Goal: Check status: Check status

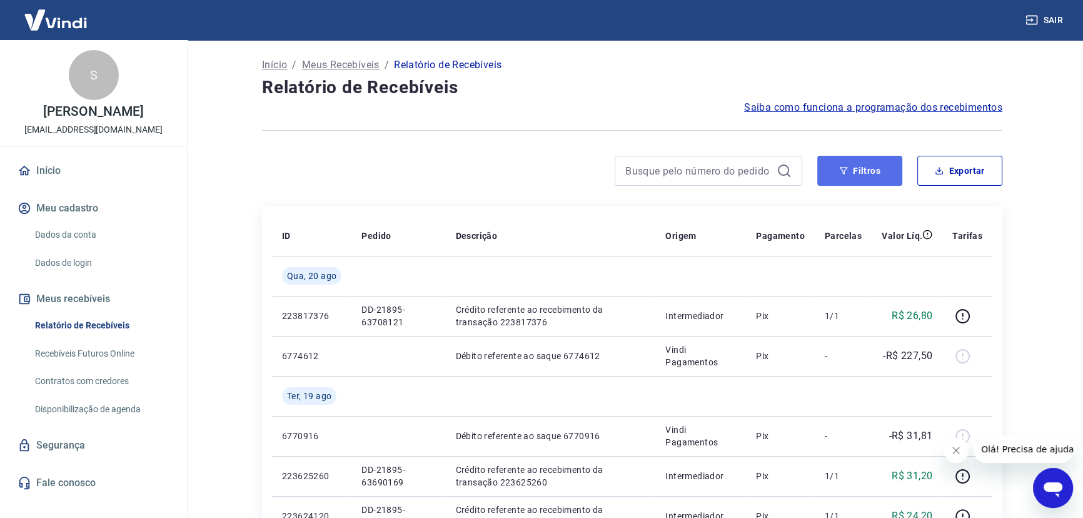
click at [849, 169] on button "Filtros" at bounding box center [859, 171] width 85 height 30
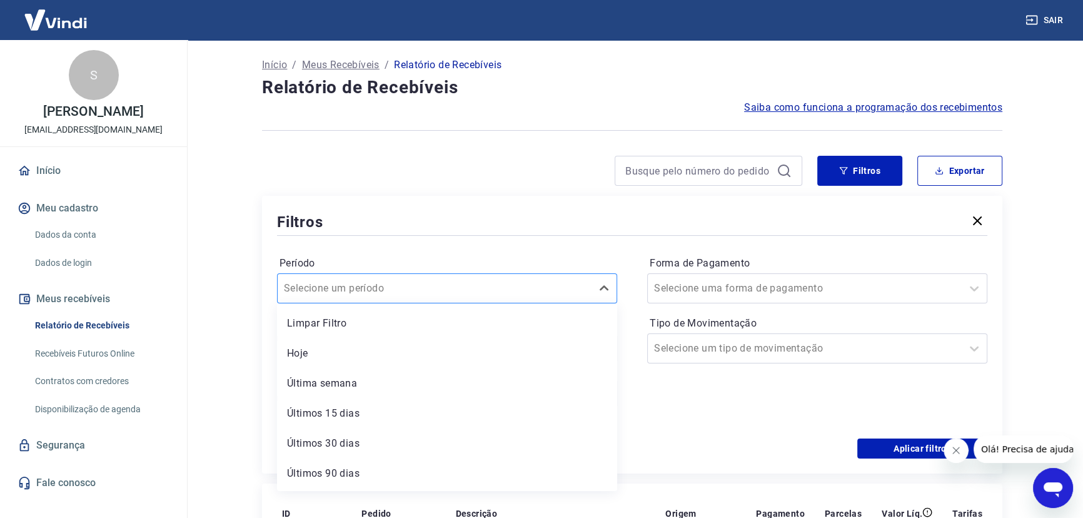
click at [312, 285] on input "Período" at bounding box center [347, 288] width 126 height 15
click at [328, 437] on div "Últimos 30 dias" at bounding box center [447, 443] width 340 height 25
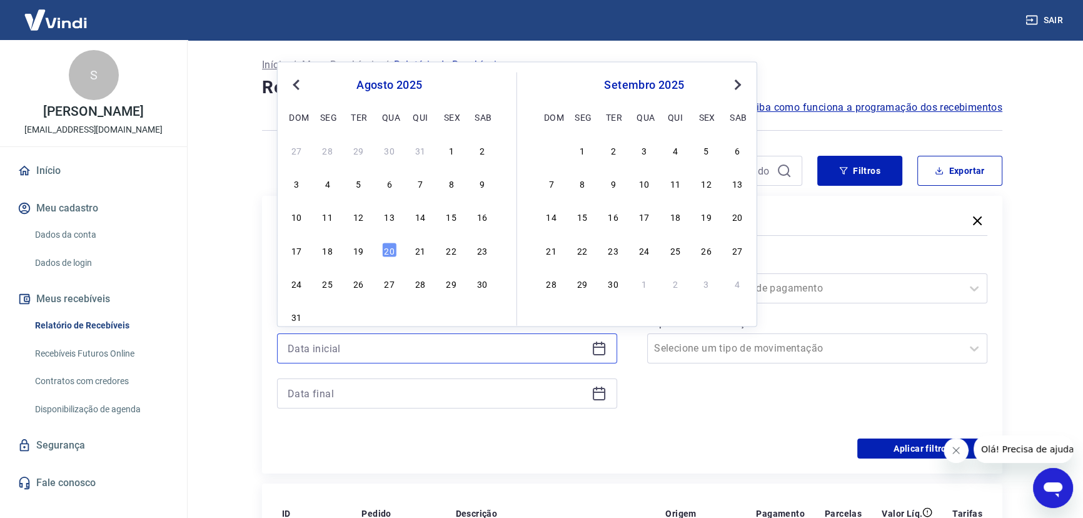
click at [546, 354] on input at bounding box center [437, 348] width 299 height 19
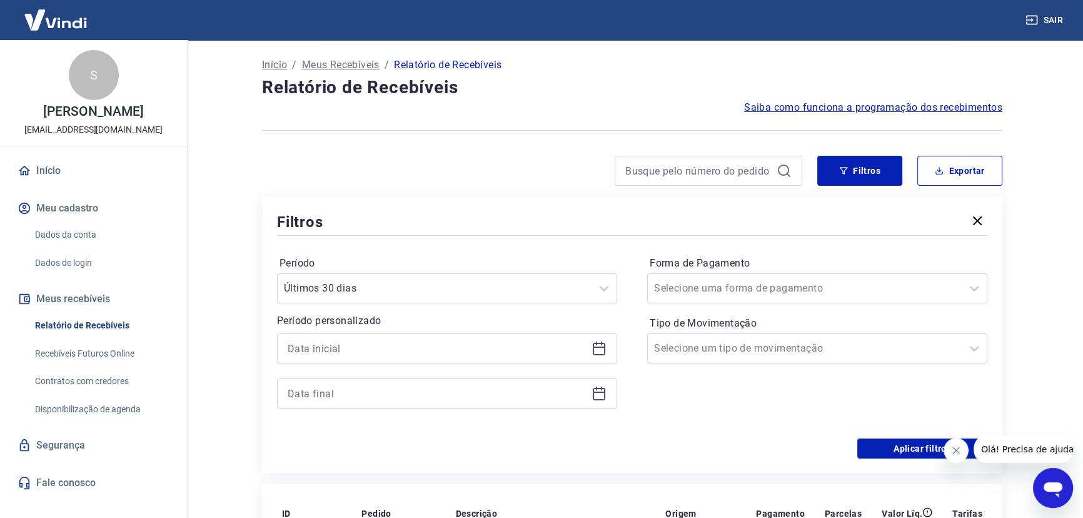
click at [683, 440] on div "Aplicar filtros" at bounding box center [632, 448] width 710 height 20
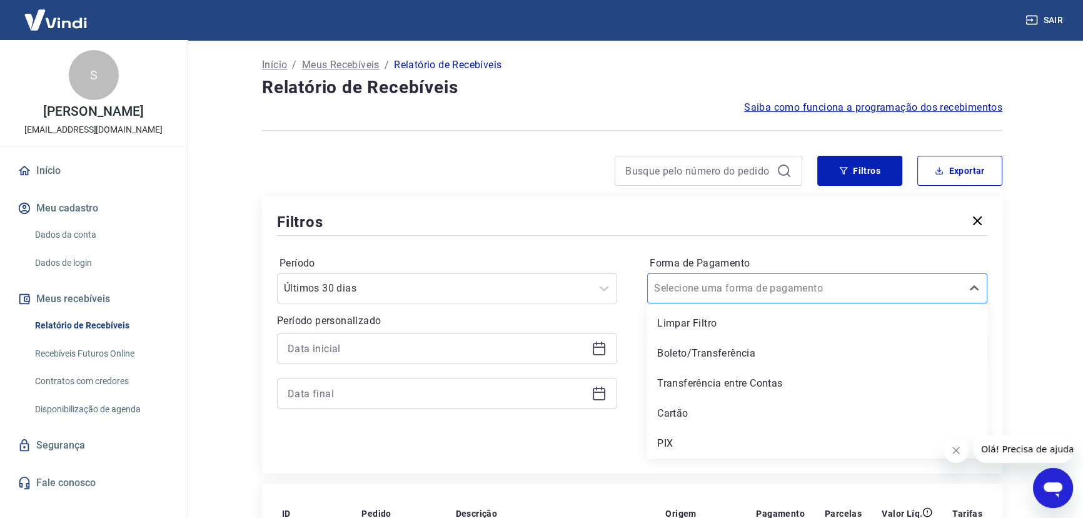
click at [670, 291] on input "Forma de Pagamento" at bounding box center [717, 288] width 126 height 15
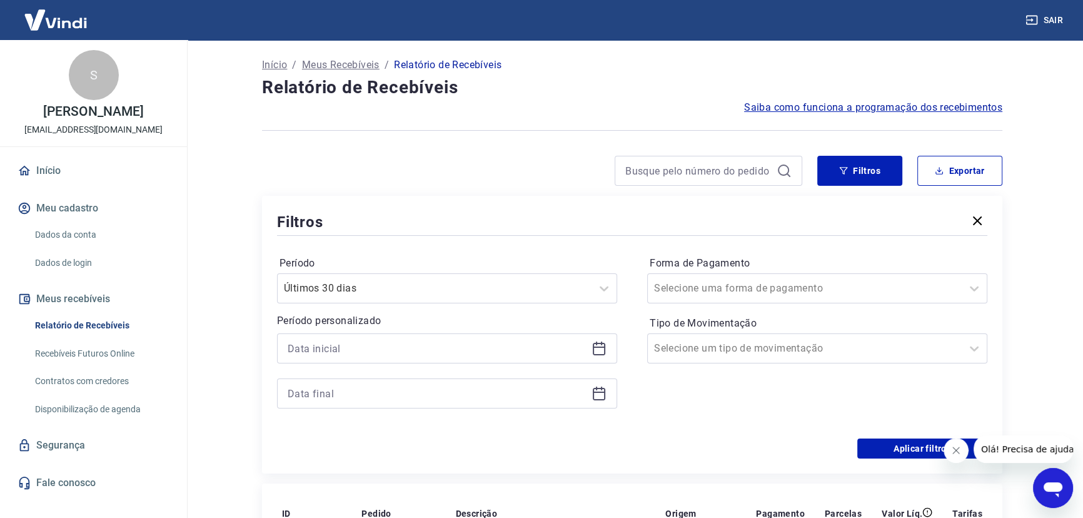
click at [619, 453] on div "Aplicar filtros" at bounding box center [632, 448] width 710 height 20
